Goal: Information Seeking & Learning: Learn about a topic

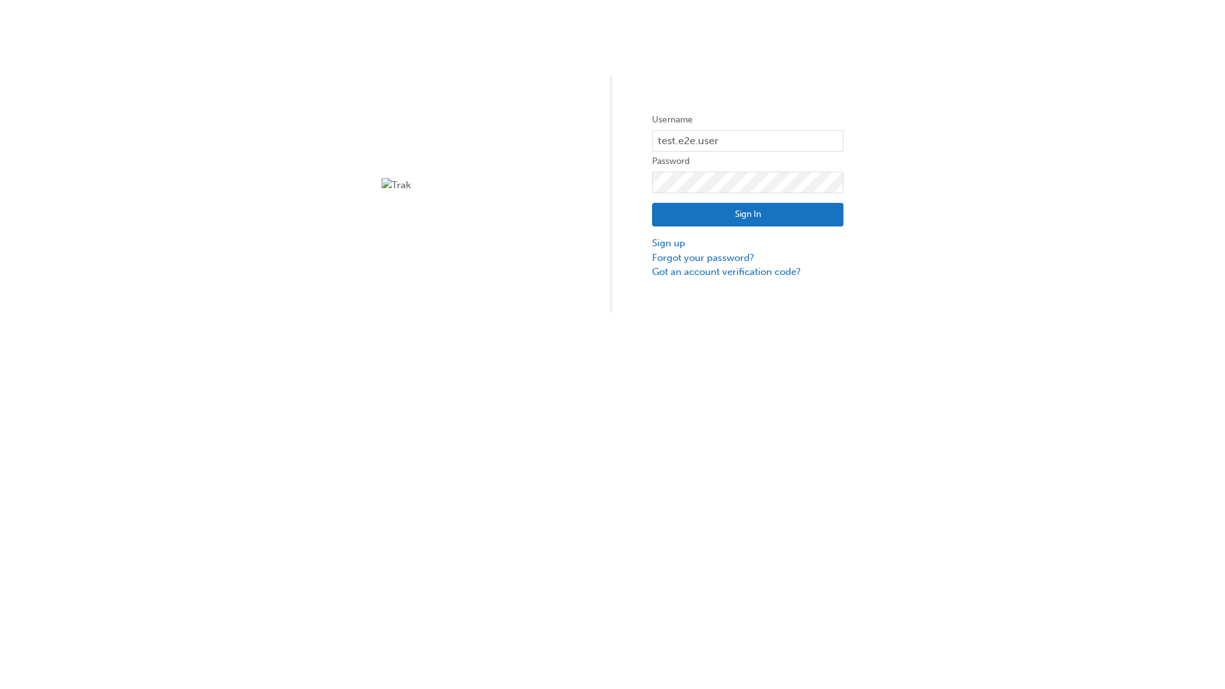
type input "test.e2e.user14"
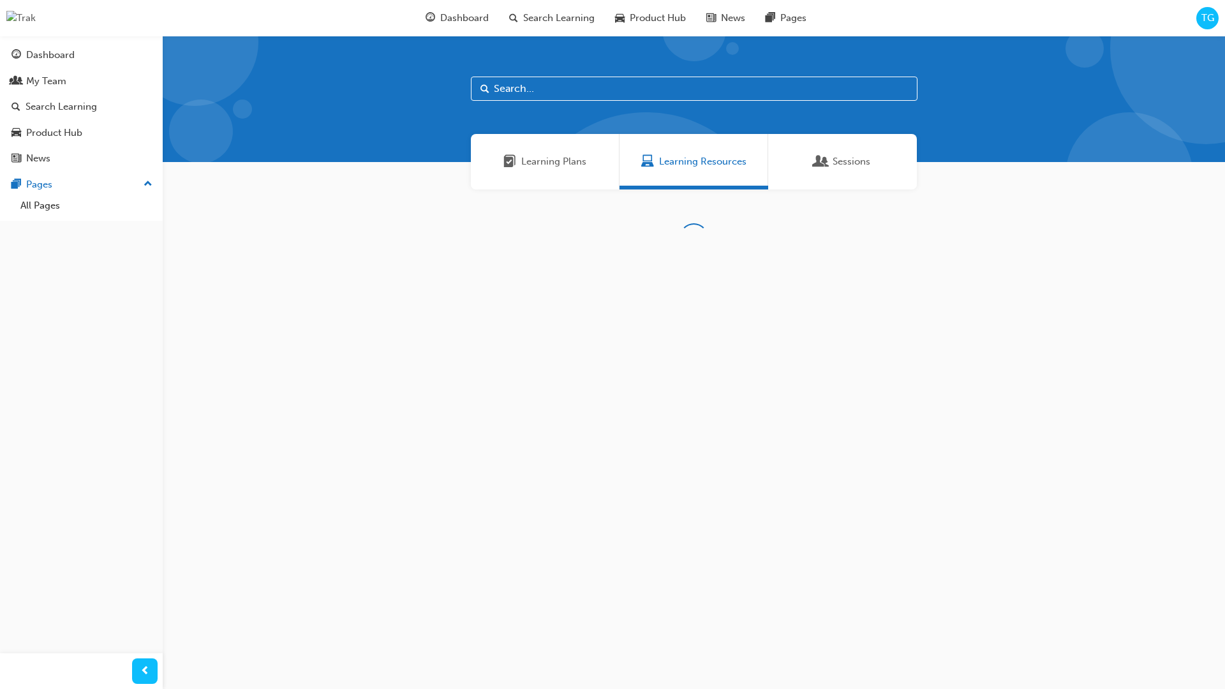
scroll to position [41, 0]
